Goal: Information Seeking & Learning: Learn about a topic

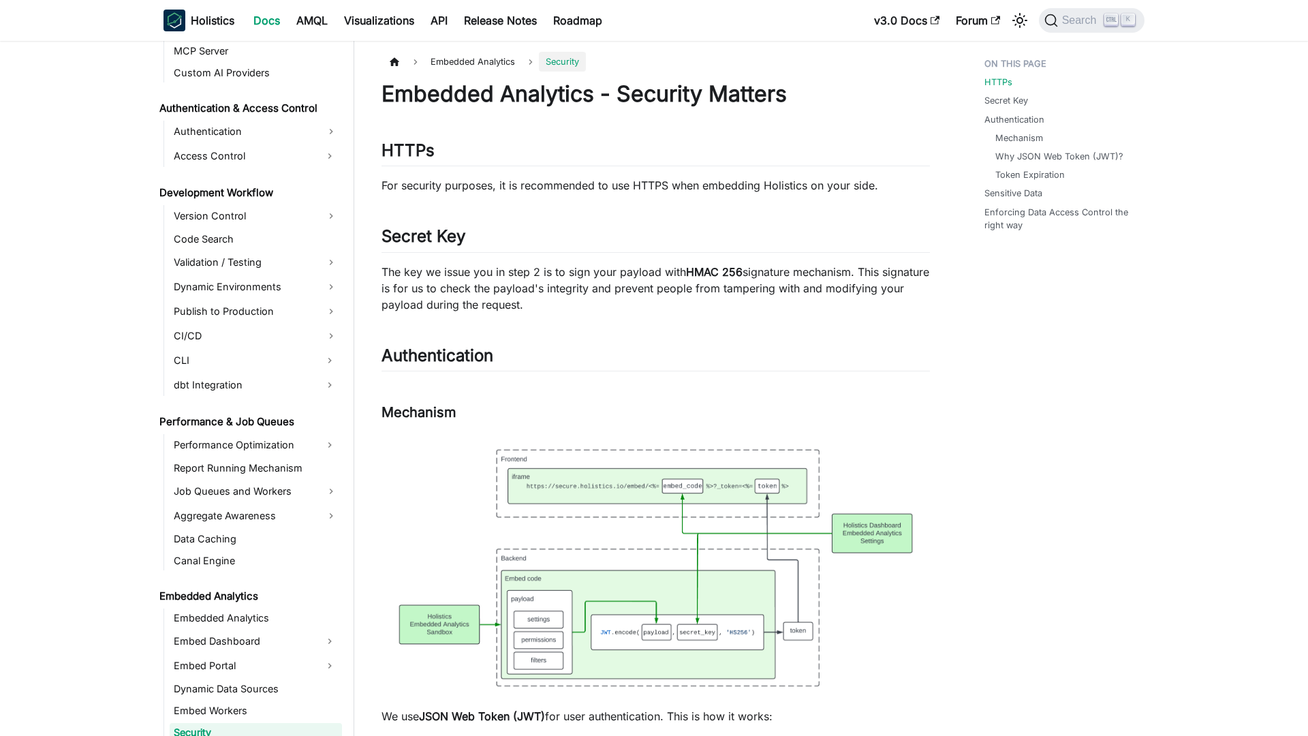
scroll to position [1044, 0]
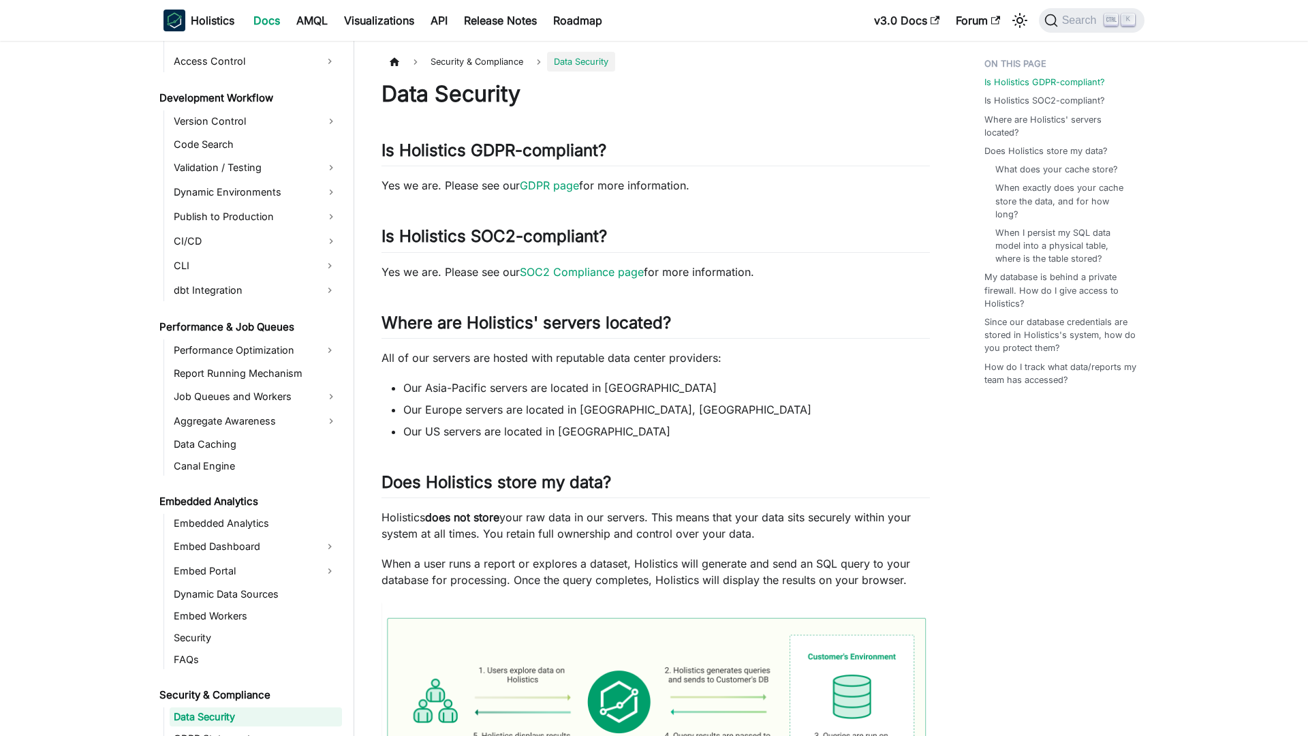
scroll to position [1123, 0]
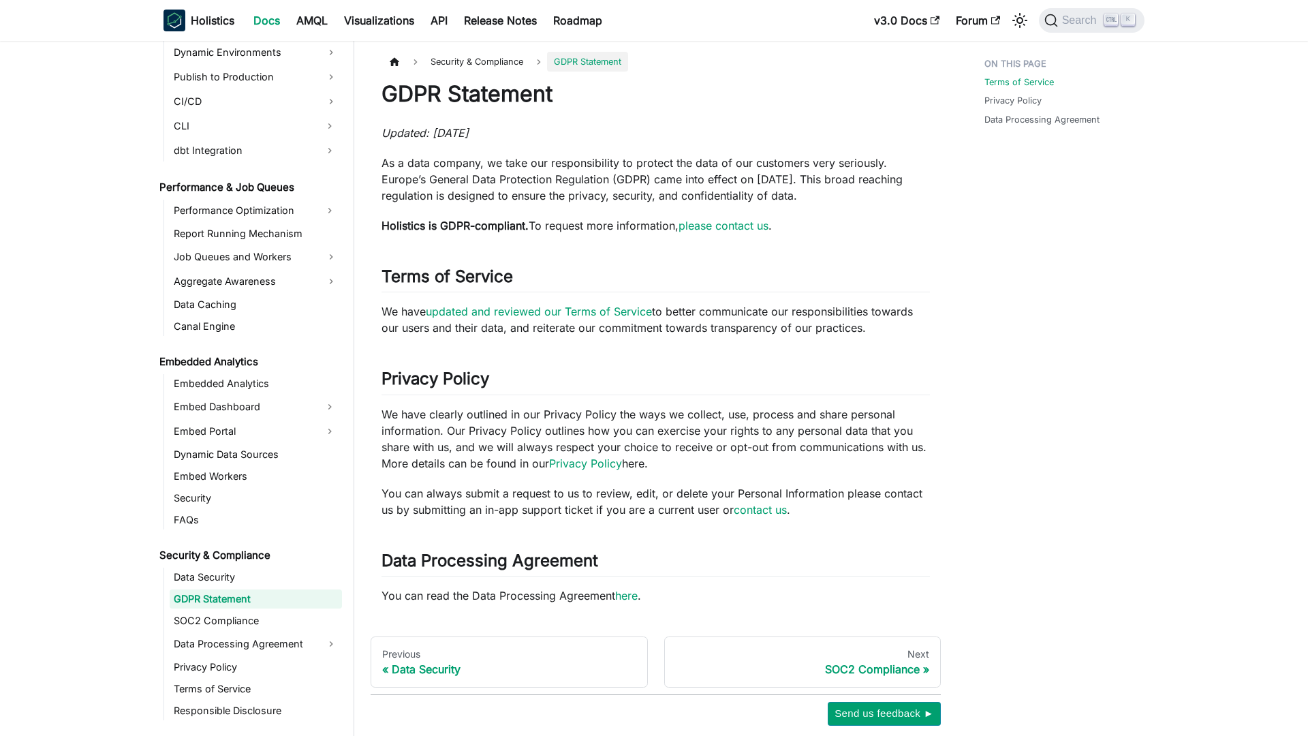
scroll to position [1145, 0]
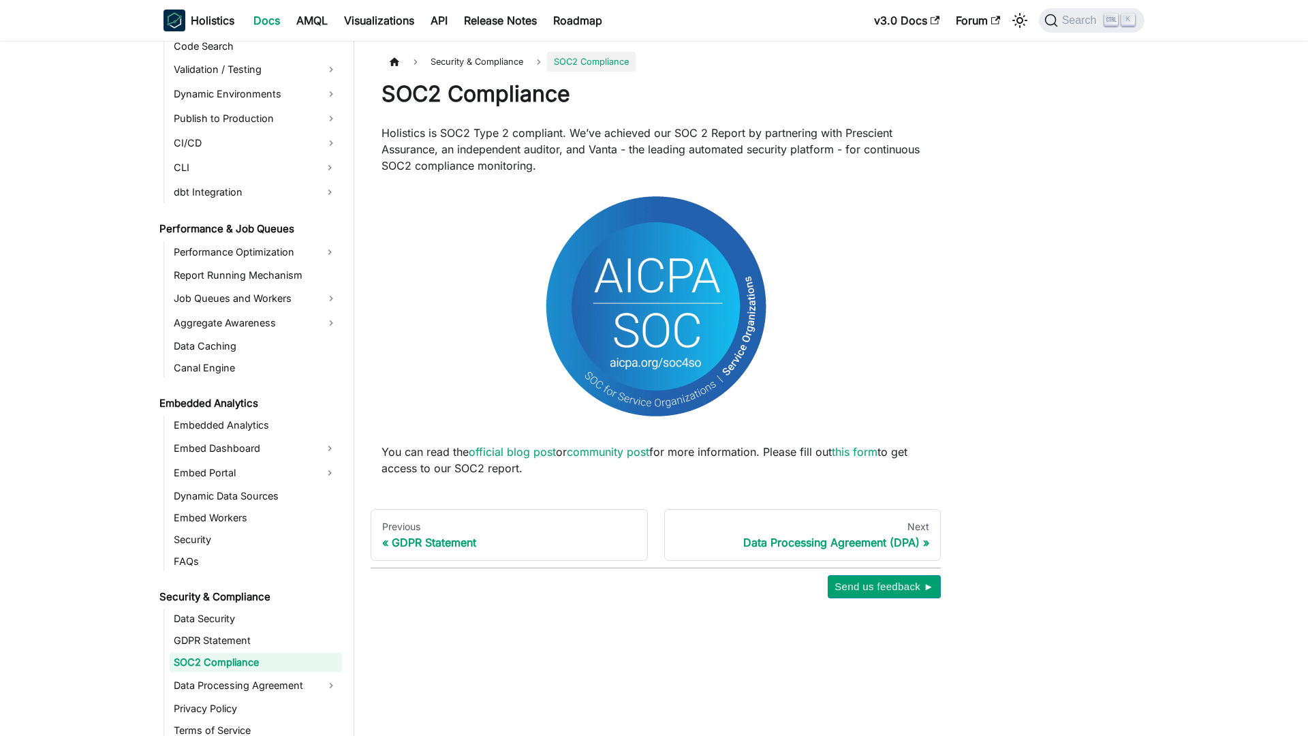
scroll to position [1166, 0]
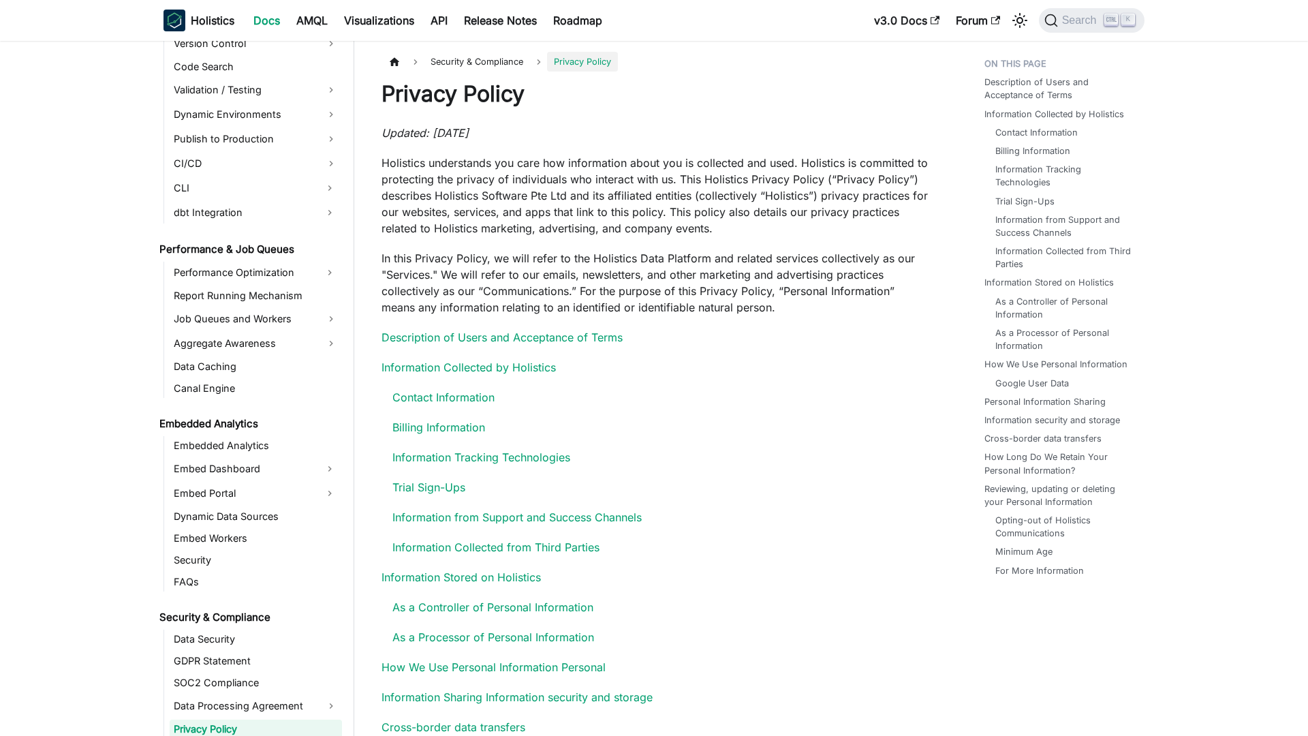
scroll to position [1213, 0]
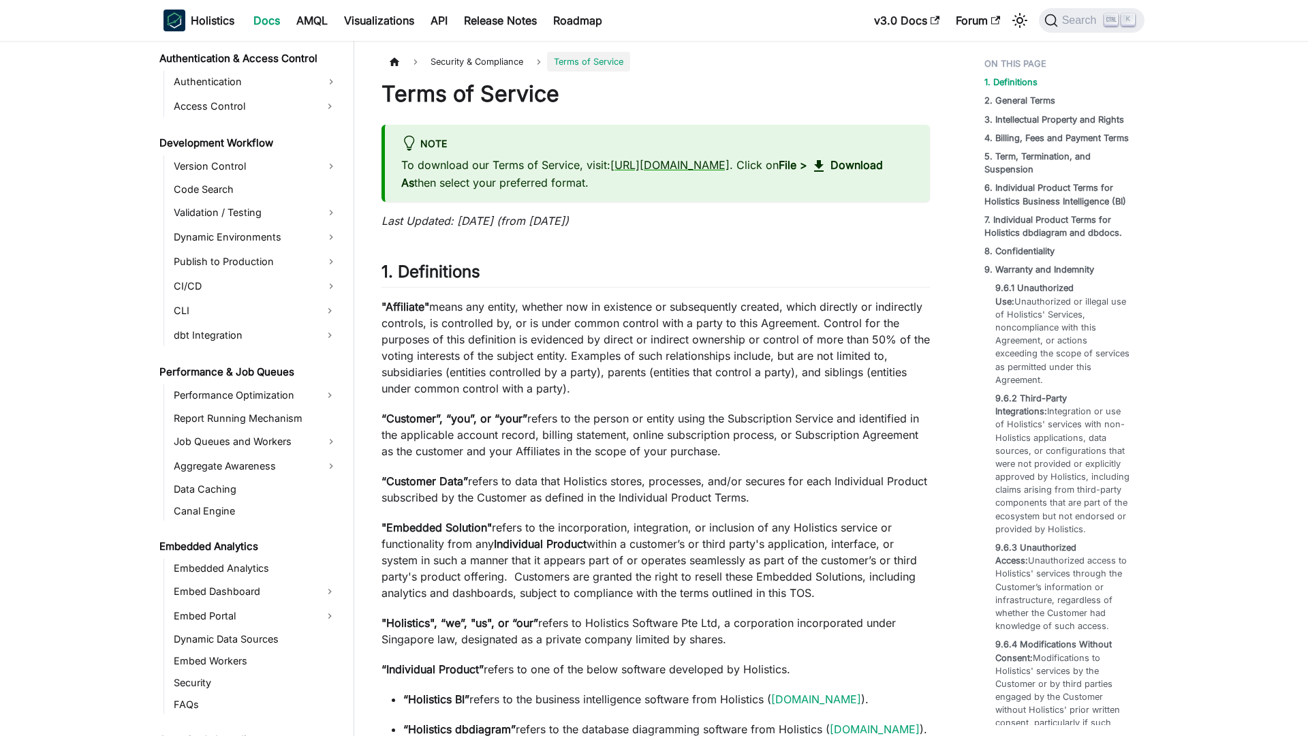
scroll to position [1235, 0]
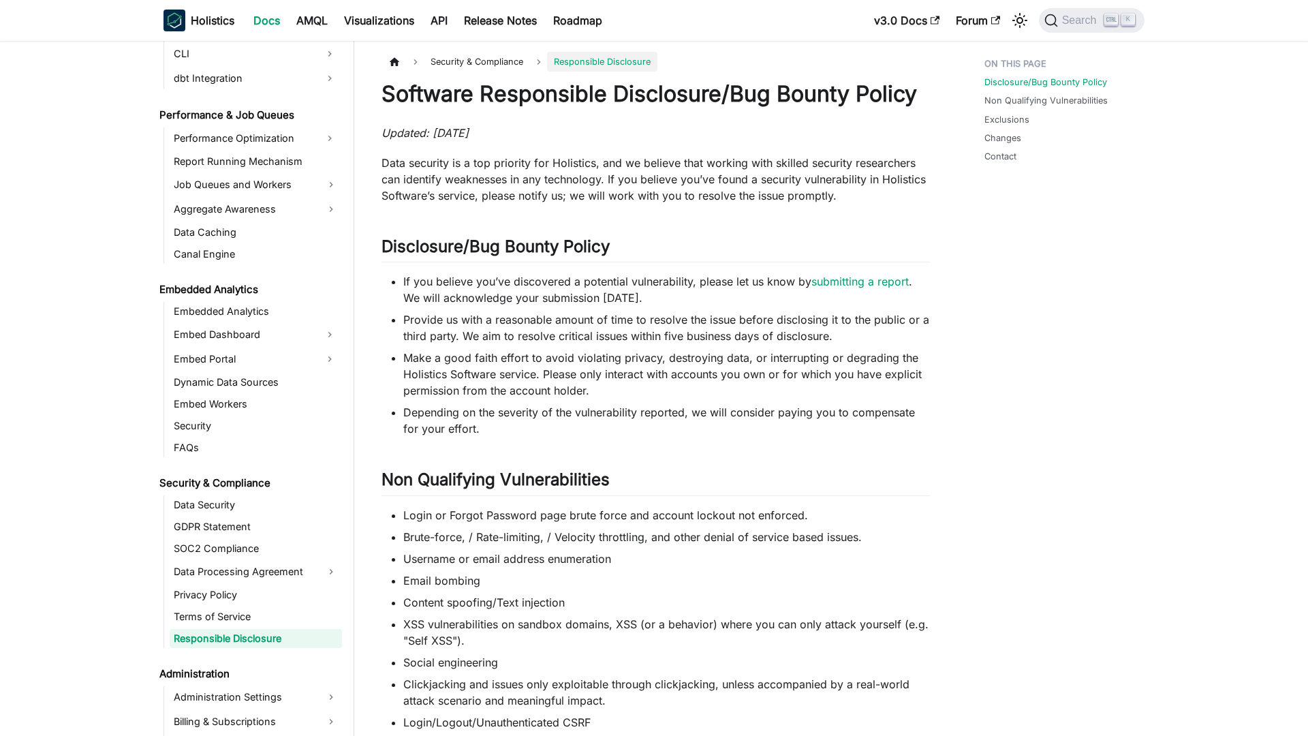
scroll to position [1256, 0]
